Goal: Navigation & Orientation: Find specific page/section

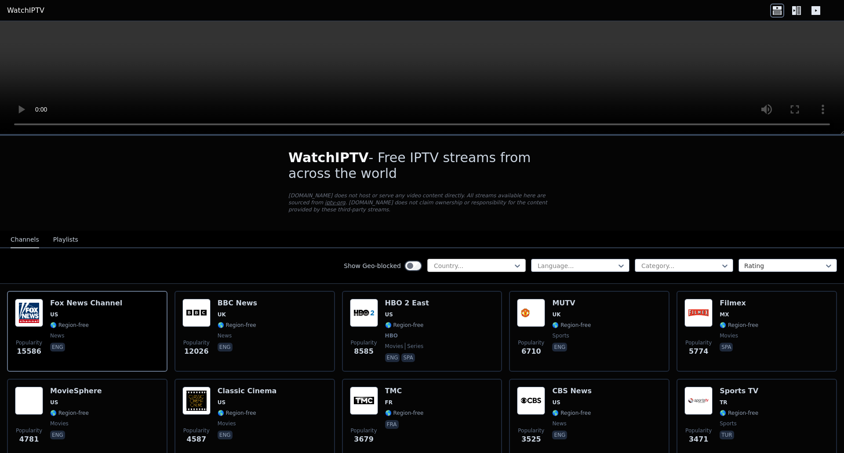
click at [487, 262] on div at bounding box center [473, 266] width 80 height 9
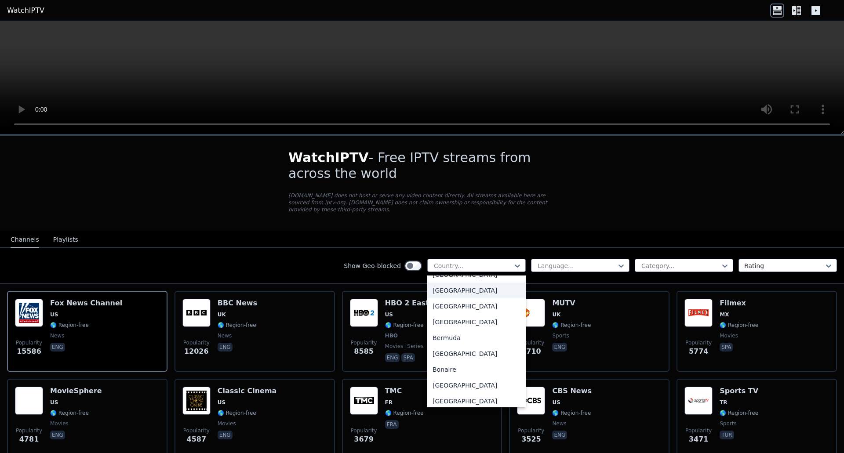
scroll to position [132, 0]
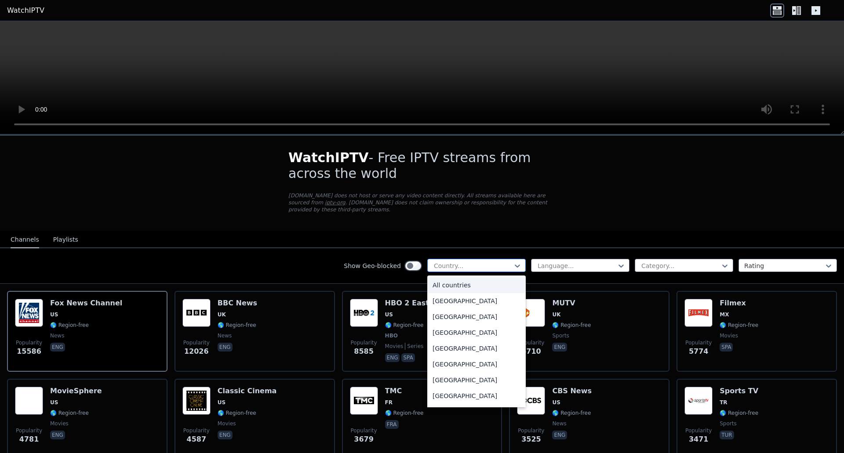
click at [445, 262] on div at bounding box center [473, 266] width 80 height 9
click at [458, 288] on div "[GEOGRAPHIC_DATA]" at bounding box center [476, 284] width 98 height 16
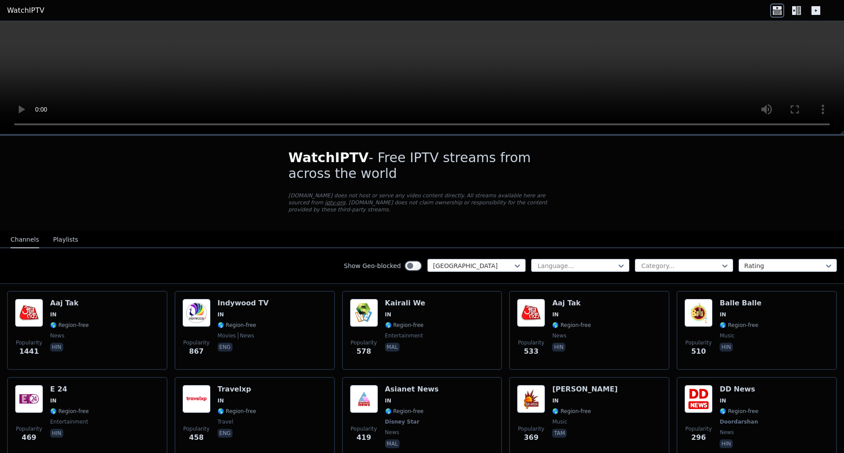
scroll to position [88, 0]
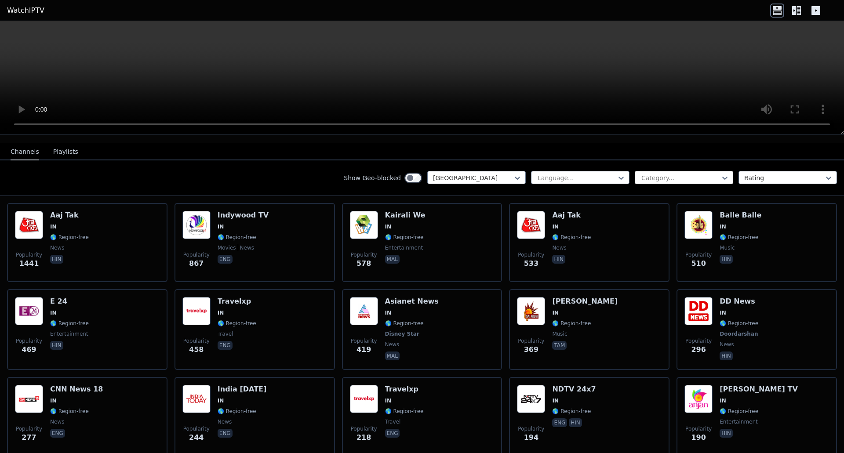
click at [670, 174] on div at bounding box center [681, 178] width 80 height 9
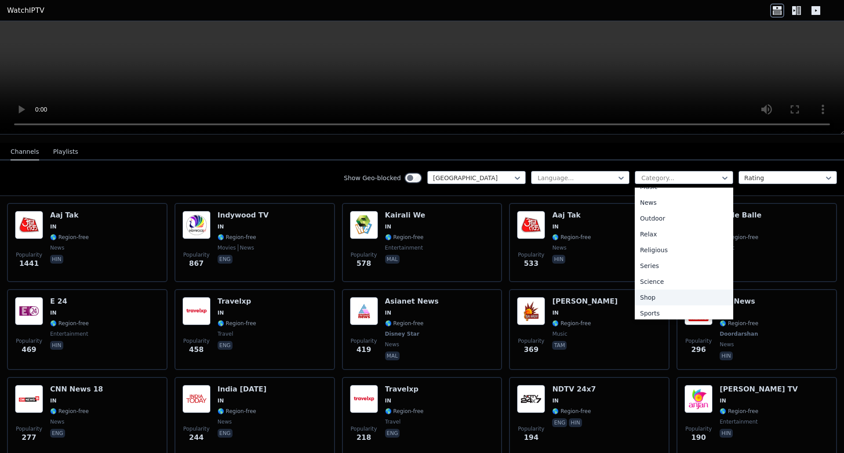
scroll to position [299, 0]
click at [653, 241] on div "Science" at bounding box center [684, 247] width 98 height 16
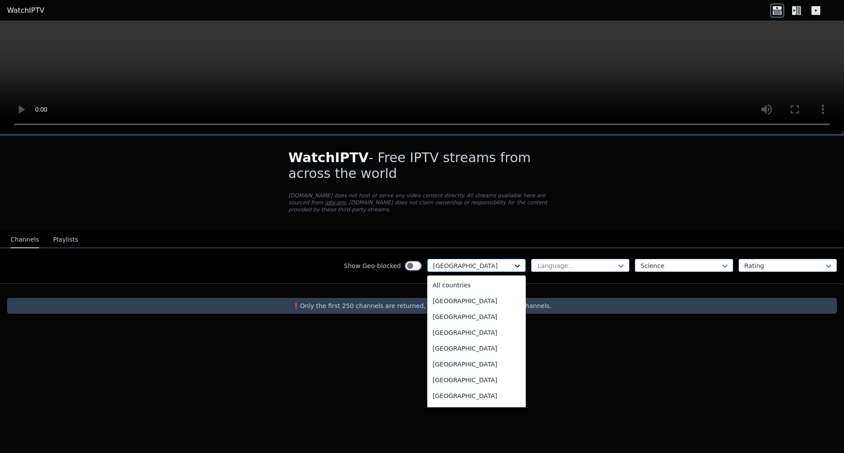
click at [517, 262] on icon at bounding box center [517, 266] width 9 height 9
click at [496, 277] on div "All countries" at bounding box center [476, 285] width 98 height 16
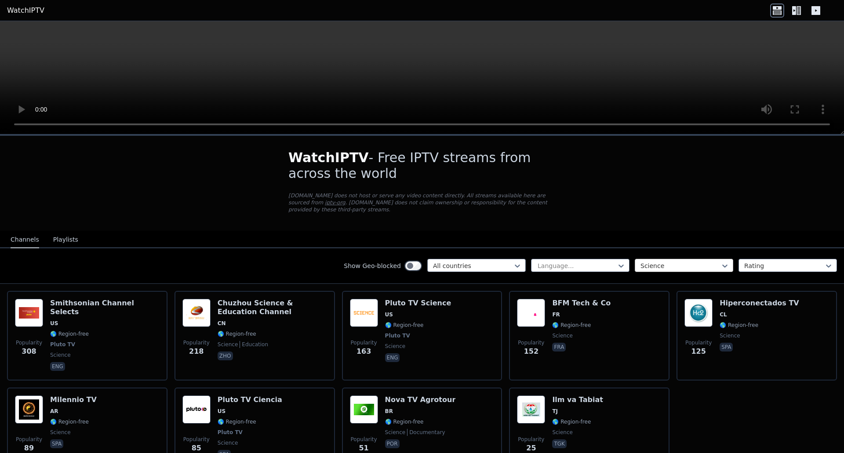
click at [685, 262] on div at bounding box center [681, 266] width 80 height 9
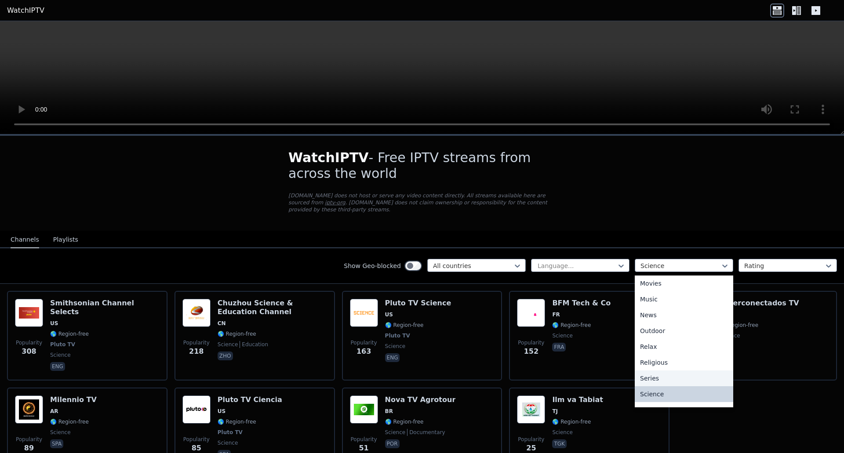
scroll to position [299, 0]
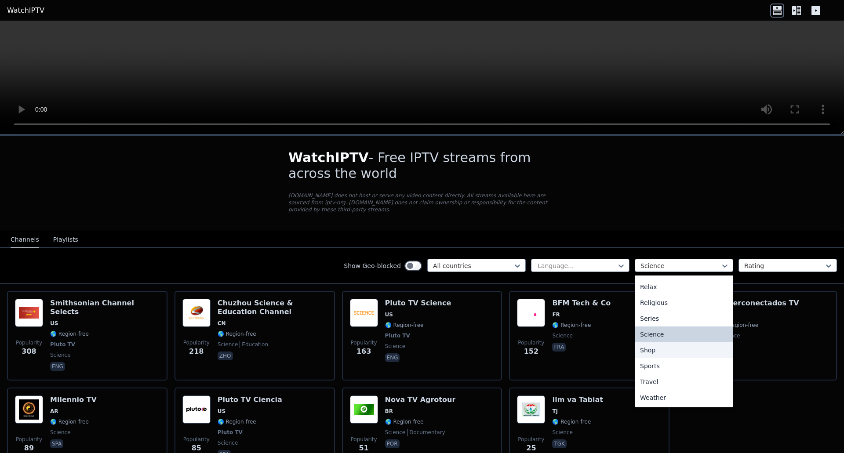
click at [661, 343] on div "Shop" at bounding box center [684, 351] width 98 height 16
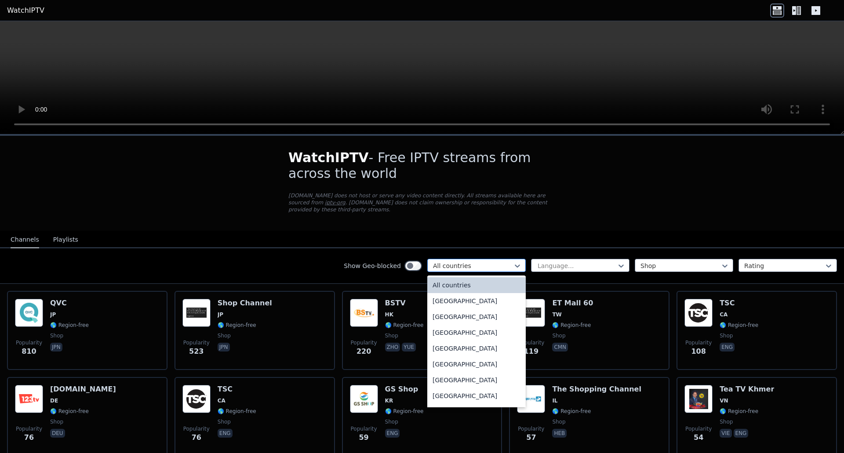
click at [498, 262] on div at bounding box center [473, 266] width 80 height 9
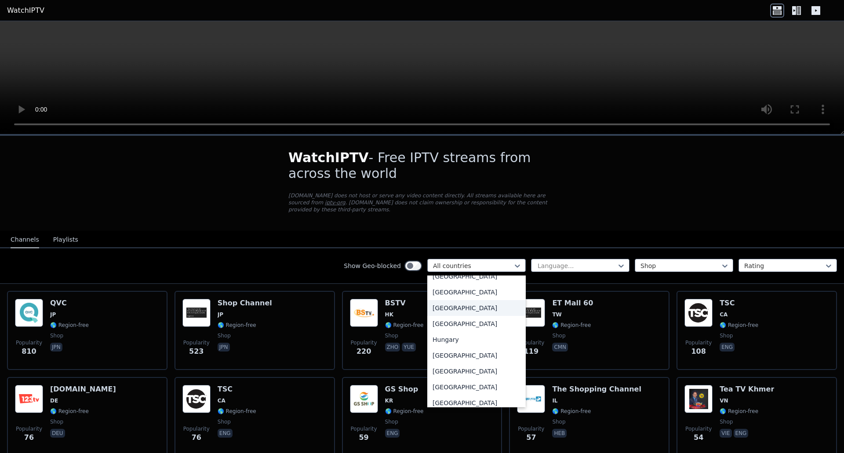
scroll to position [1363, 0]
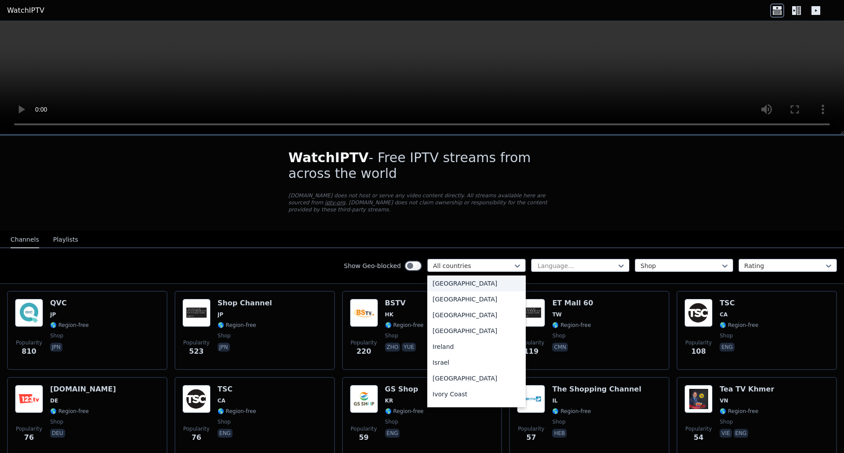
click at [459, 288] on div "[GEOGRAPHIC_DATA]" at bounding box center [476, 284] width 98 height 16
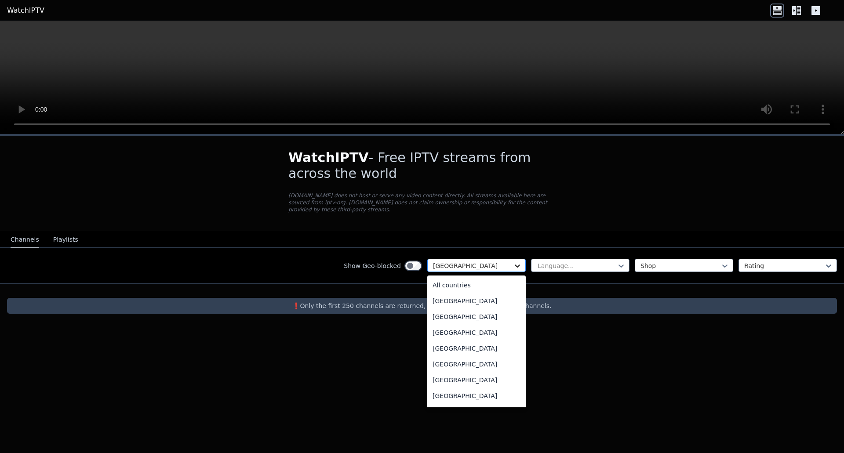
scroll to position [1261, 0]
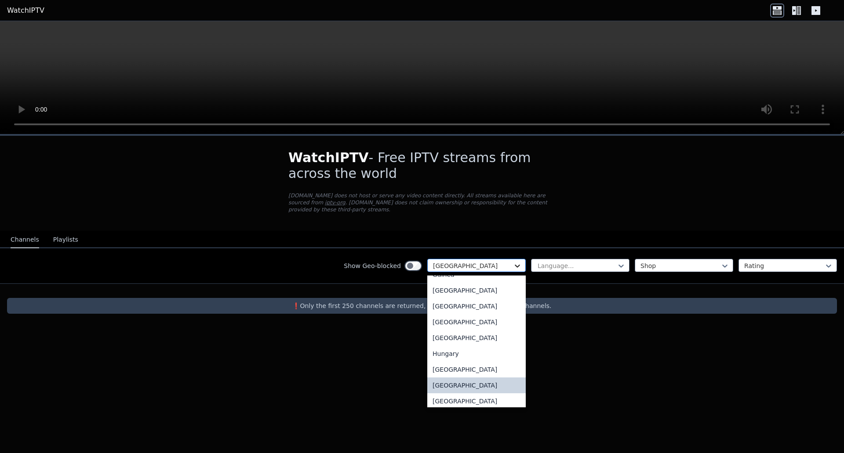
click at [517, 265] on icon at bounding box center [517, 266] width 5 height 3
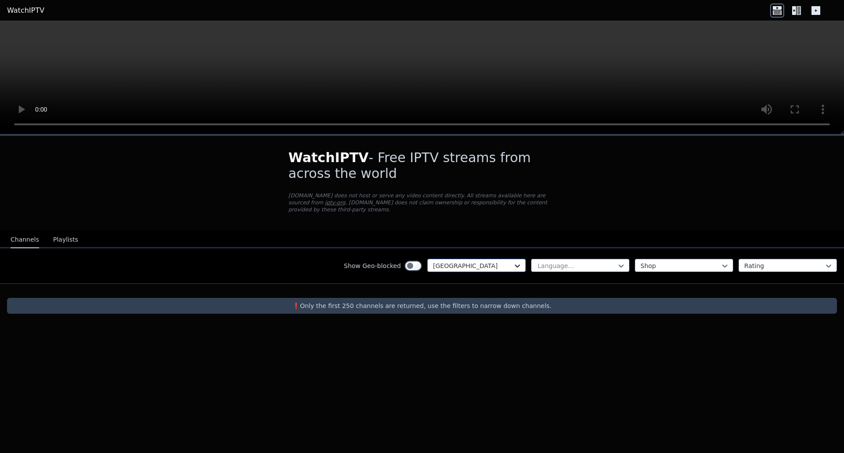
click at [517, 265] on icon at bounding box center [517, 266] width 5 height 3
click at [704, 262] on div at bounding box center [681, 266] width 80 height 9
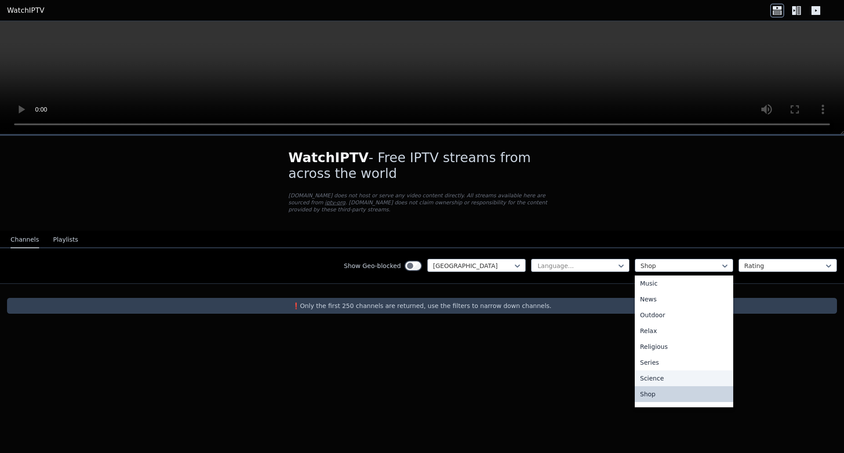
scroll to position [299, 0]
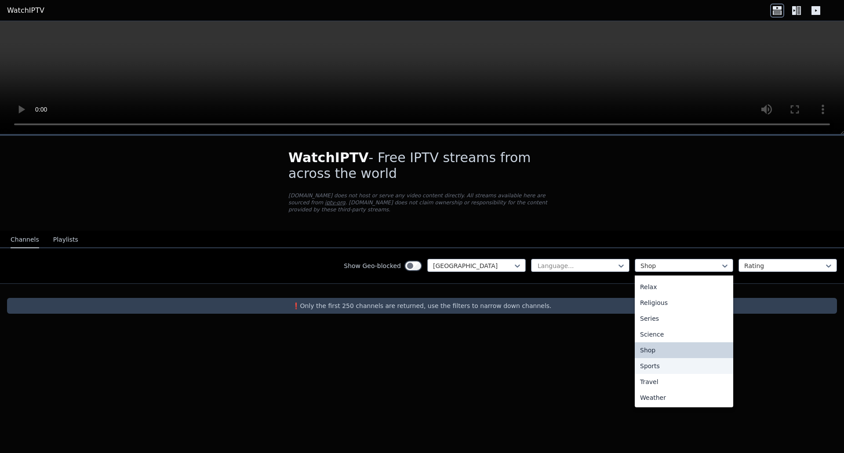
click at [669, 361] on div "Sports" at bounding box center [684, 366] width 98 height 16
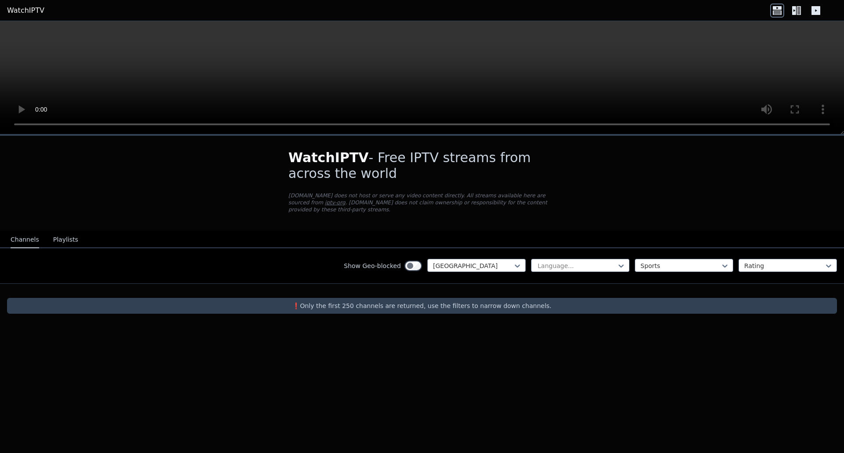
click at [660, 346] on div "WatchIPTV - Free IPTV streams from across the world [DOMAIN_NAME] does not host…" at bounding box center [422, 294] width 844 height 319
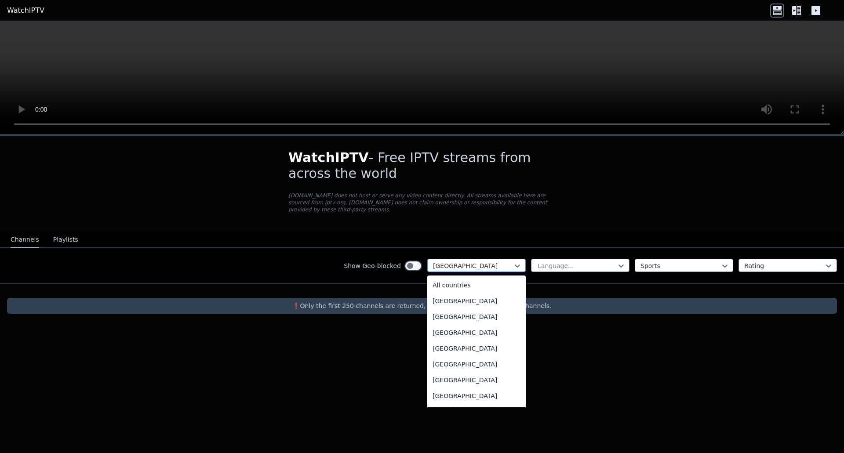
click at [498, 262] on div at bounding box center [473, 266] width 80 height 9
click at [491, 277] on div "All countries" at bounding box center [476, 285] width 98 height 16
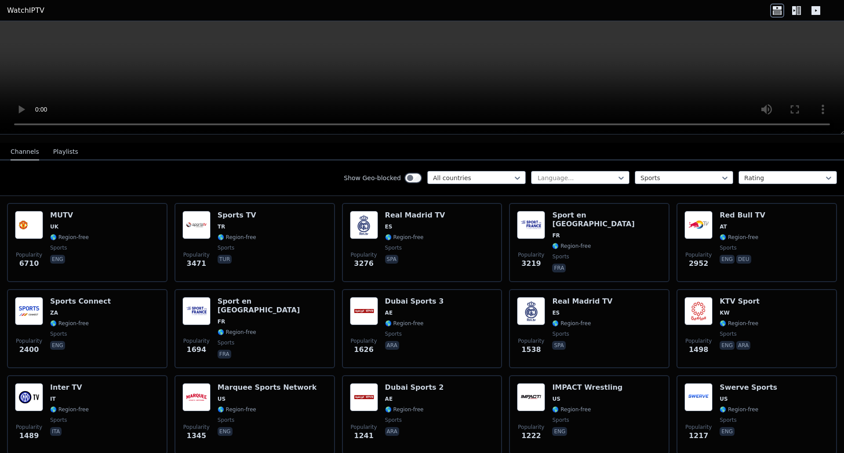
scroll to position [132, 0]
